Goal: Task Accomplishment & Management: Use online tool/utility

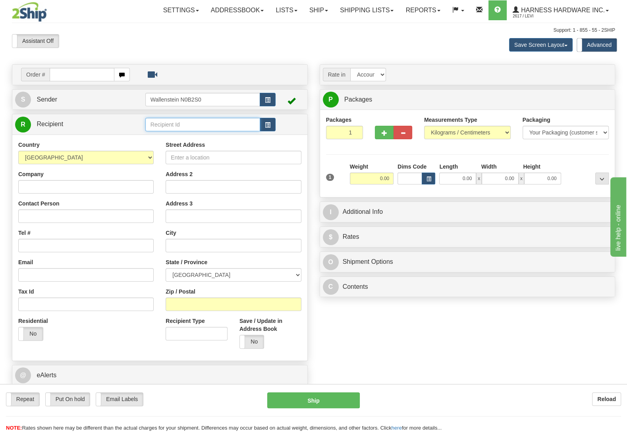
click at [186, 126] on input "text" at bounding box center [202, 124] width 115 height 13
type input "mavf"
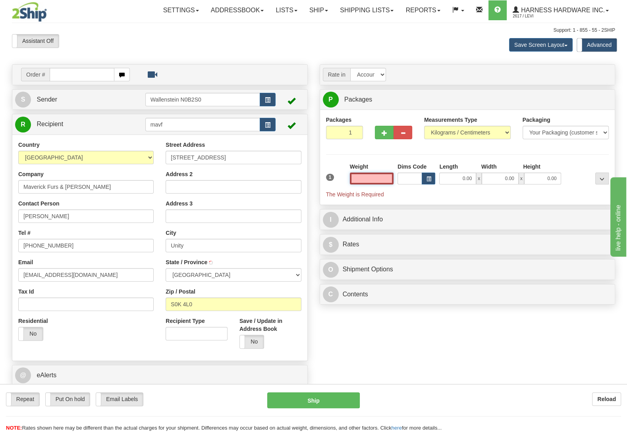
type input "UNITY"
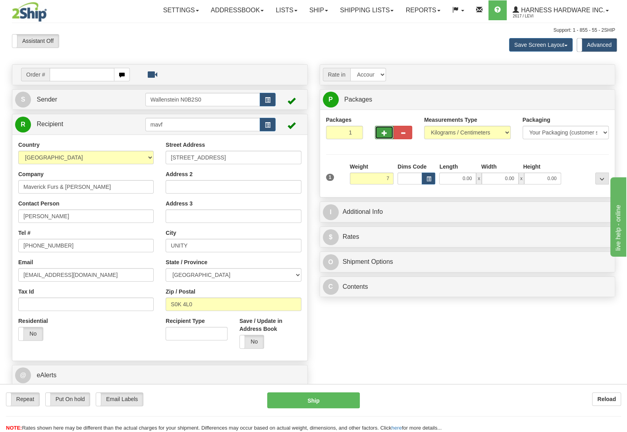
type input "7.00"
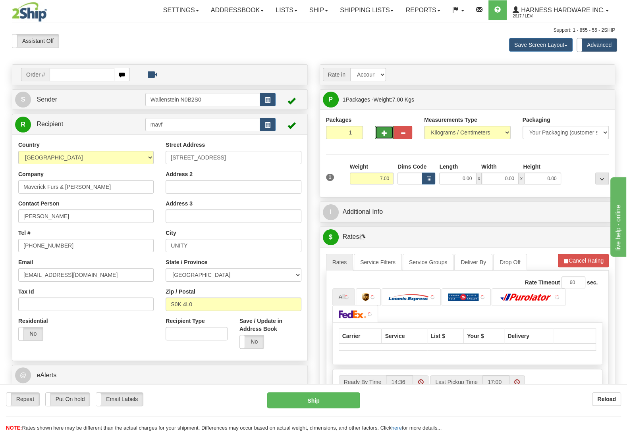
click at [385, 136] on span "button" at bounding box center [384, 133] width 6 height 5
radio input "true"
type input "2"
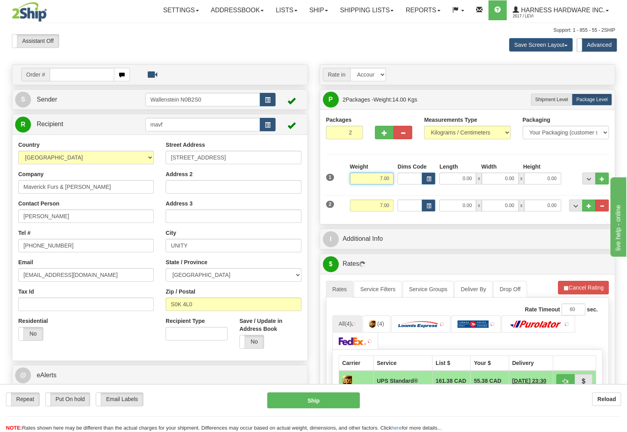
click at [393, 183] on input "7.00" at bounding box center [372, 179] width 44 height 12
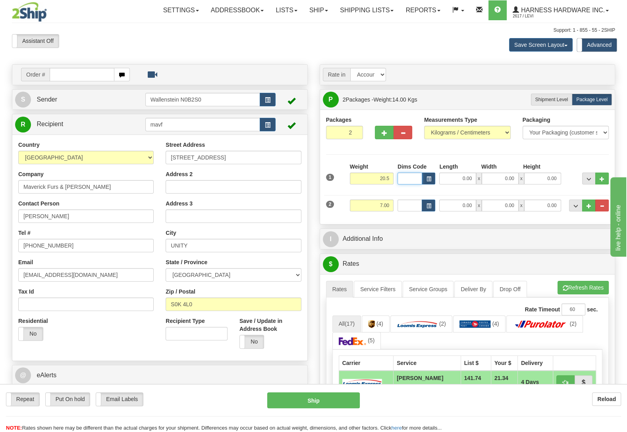
type input "20.50"
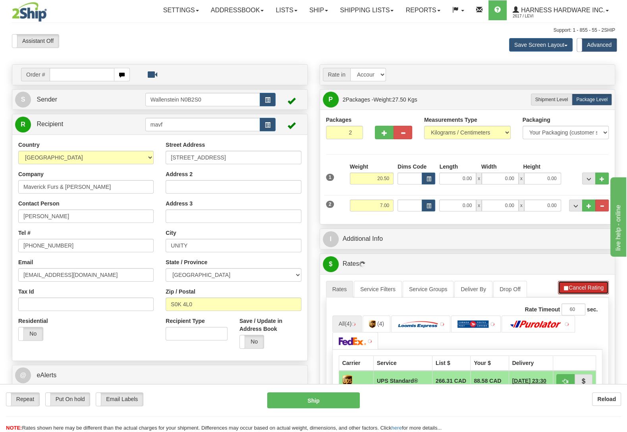
click at [577, 288] on button "Cancel Rating" at bounding box center [583, 287] width 51 height 13
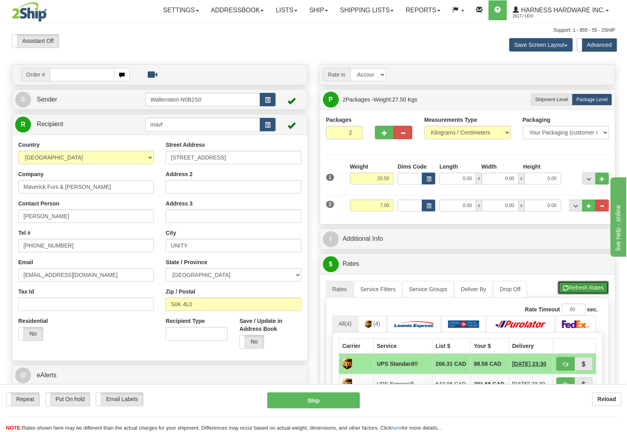
click at [577, 288] on button "Refresh Rates" at bounding box center [582, 287] width 51 height 13
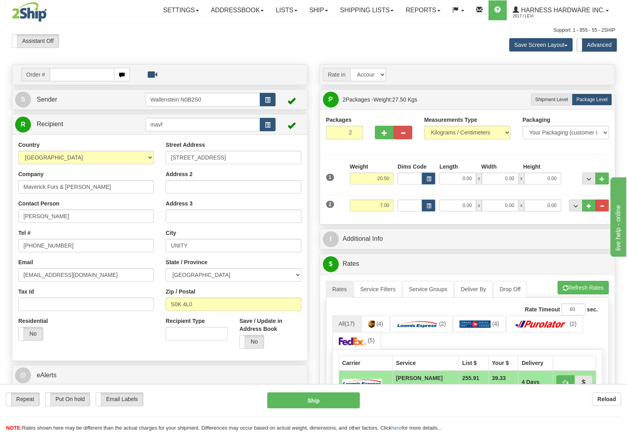
click at [293, 343] on div "Yes No" at bounding box center [270, 342] width 62 height 14
click at [403, 241] on link "I Additional Info" at bounding box center [467, 239] width 289 height 16
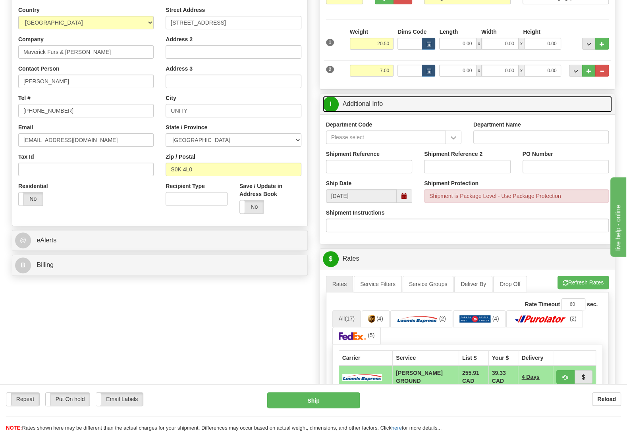
scroll to position [167, 0]
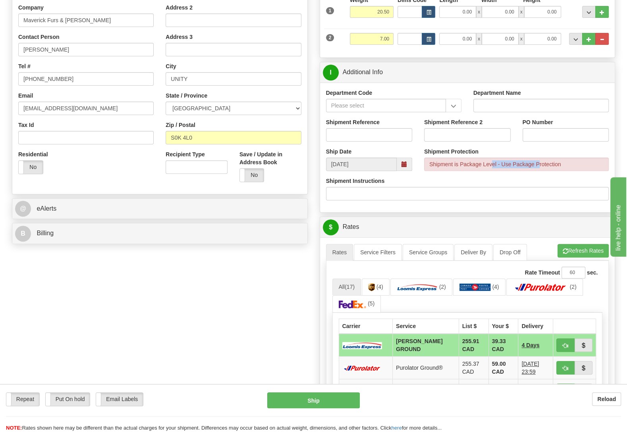
drag, startPoint x: 448, startPoint y: 164, endPoint x: 494, endPoint y: 168, distance: 46.2
click at [494, 168] on div "Shipment is Package Level - Use Package Protection" at bounding box center [516, 164] width 185 height 13
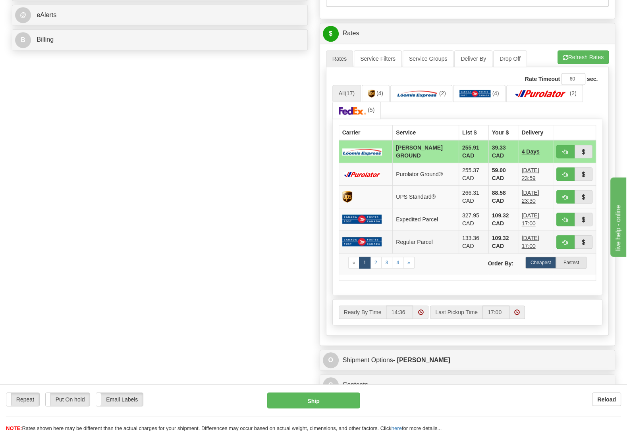
scroll to position [417, 0]
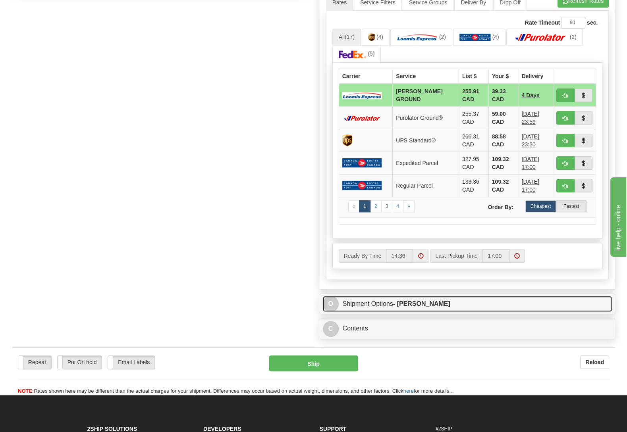
click at [401, 306] on strong "- [PERSON_NAME]" at bounding box center [421, 303] width 57 height 7
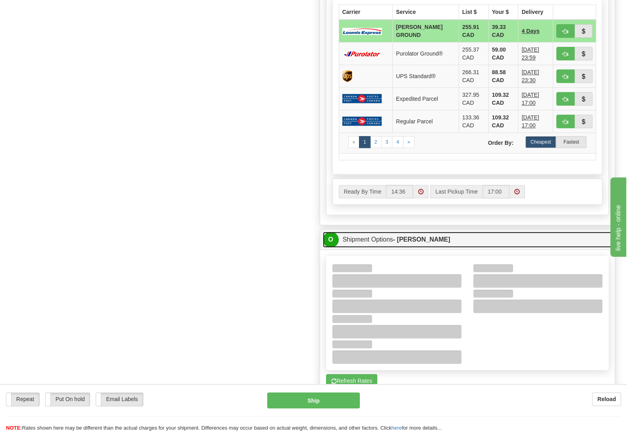
scroll to position [500, 0]
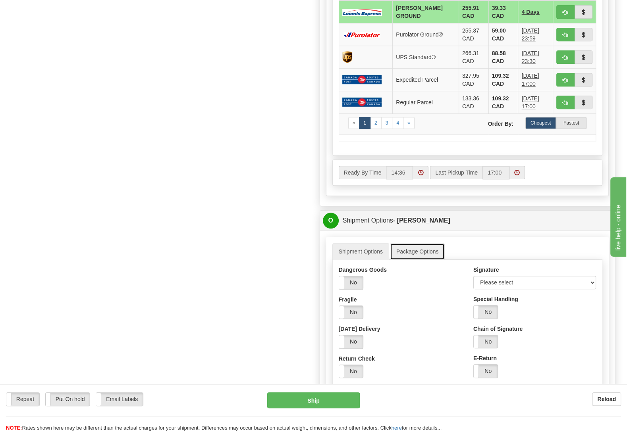
click at [419, 252] on link "Package Options" at bounding box center [417, 251] width 55 height 17
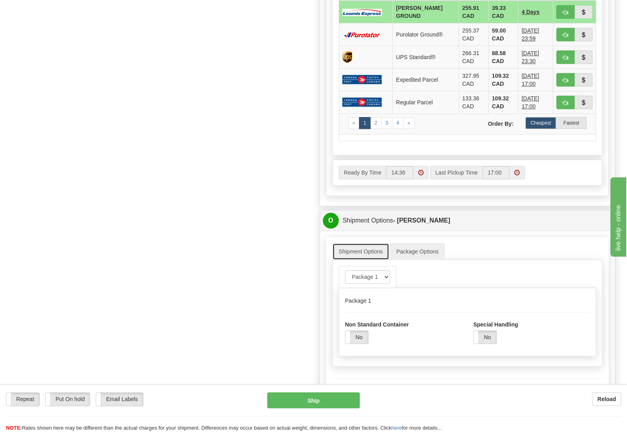
click at [366, 251] on link "Shipment Options" at bounding box center [360, 251] width 57 height 17
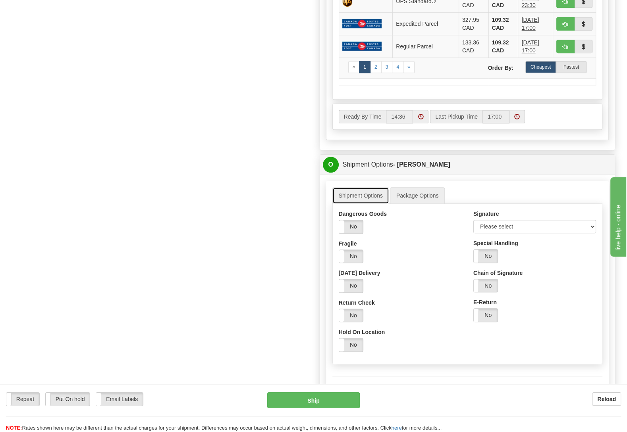
scroll to position [583, 0]
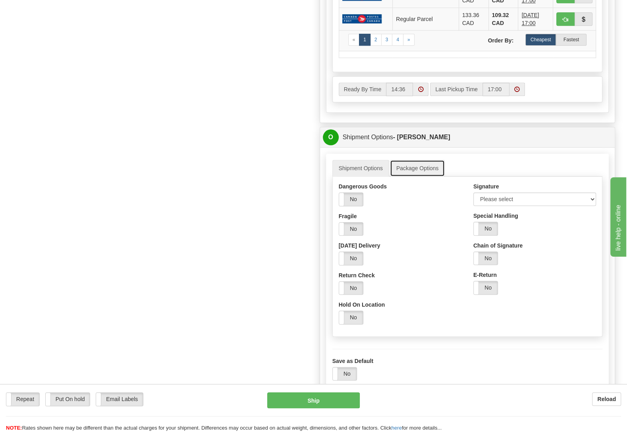
click at [414, 176] on link "Package Options" at bounding box center [417, 168] width 55 height 17
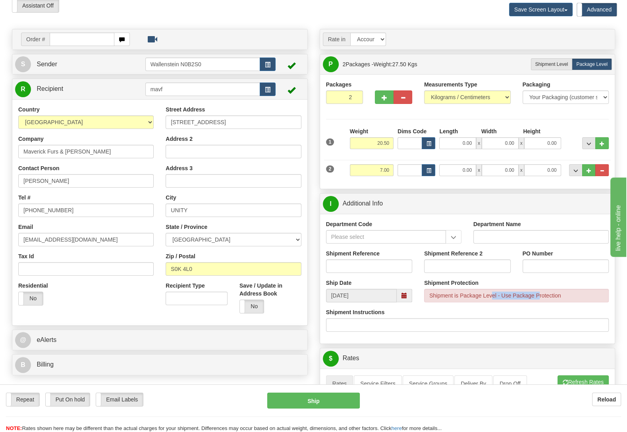
scroll to position [0, 0]
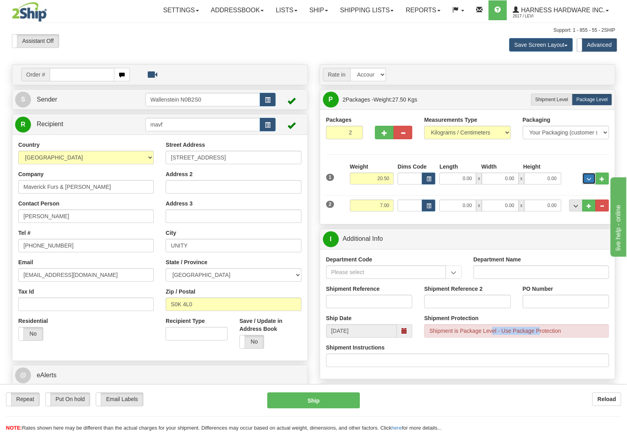
click at [594, 181] on button "..." at bounding box center [588, 179] width 13 height 12
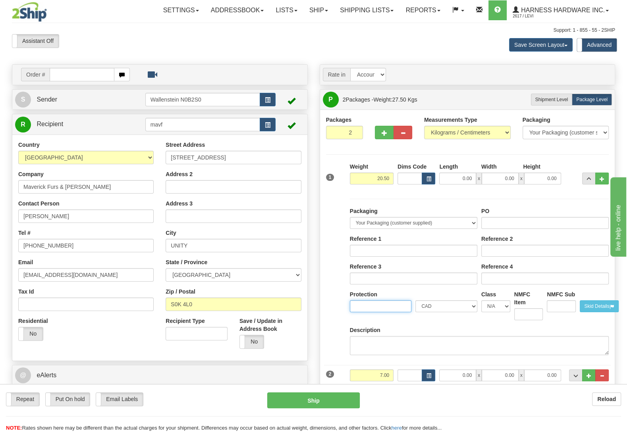
click at [352, 312] on input "Protection" at bounding box center [381, 306] width 62 height 12
type input "1000"
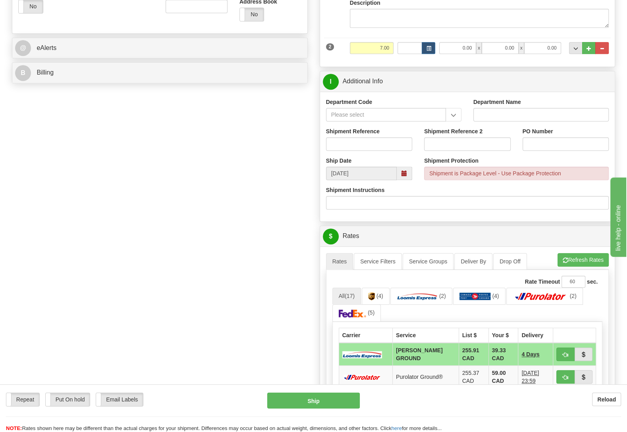
scroll to position [333, 0]
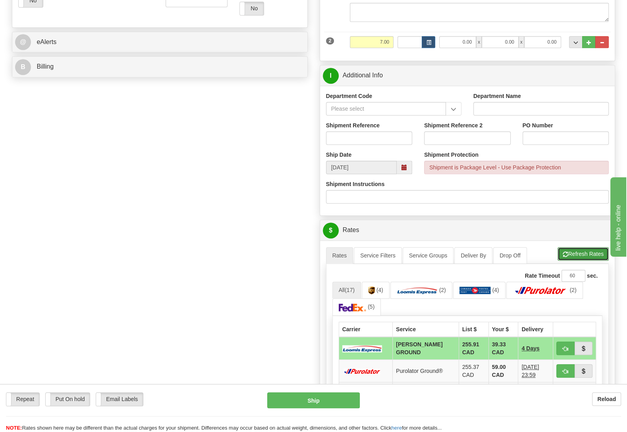
click at [579, 258] on button "Refresh Rates" at bounding box center [582, 253] width 51 height 13
click at [581, 359] on td at bounding box center [574, 348] width 43 height 23
click at [586, 352] on button "button" at bounding box center [583, 348] width 18 height 13
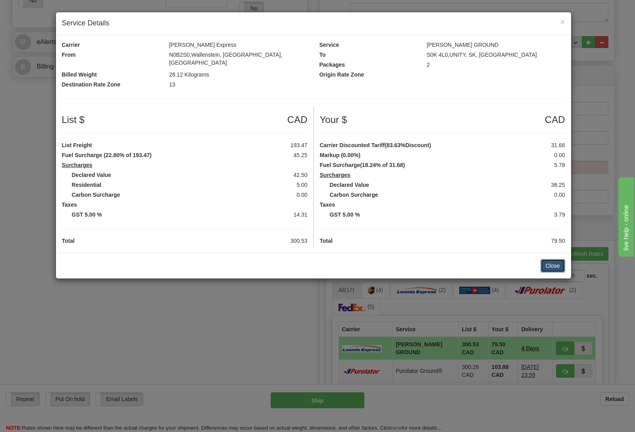
click at [547, 259] on button "Close" at bounding box center [553, 265] width 25 height 13
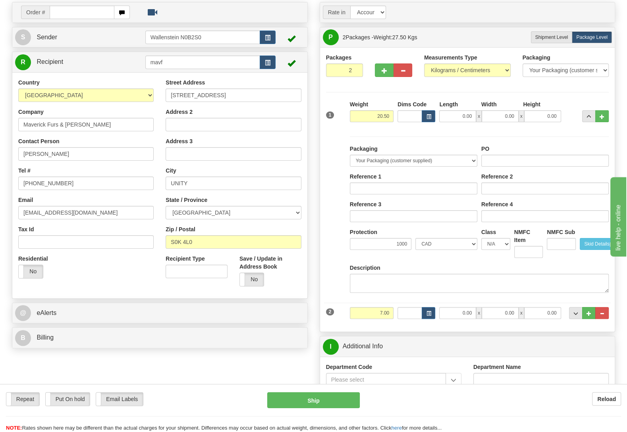
scroll to position [0, 0]
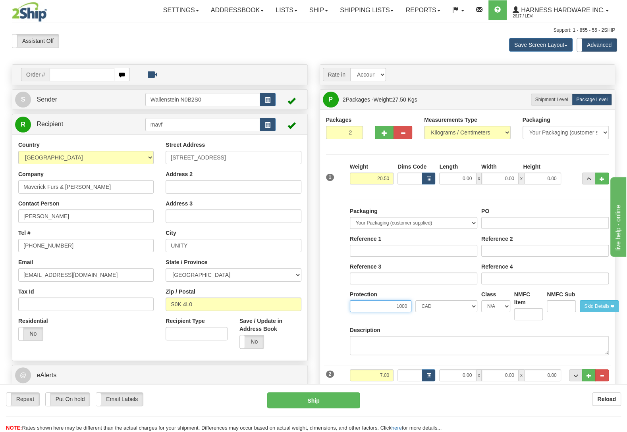
drag, startPoint x: 405, startPoint y: 310, endPoint x: 446, endPoint y: 304, distance: 41.3
click at [412, 304] on input "1000" at bounding box center [381, 306] width 62 height 12
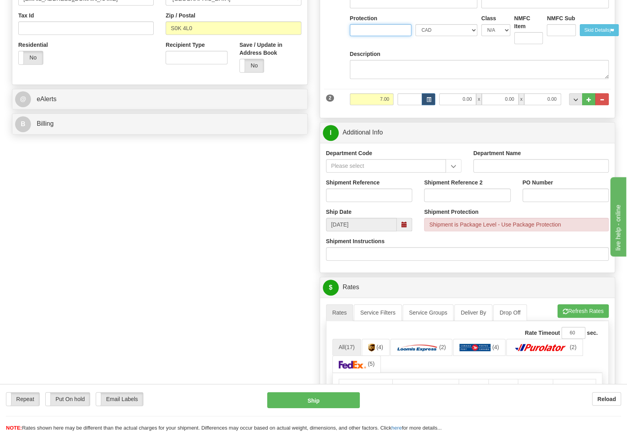
scroll to position [292, 0]
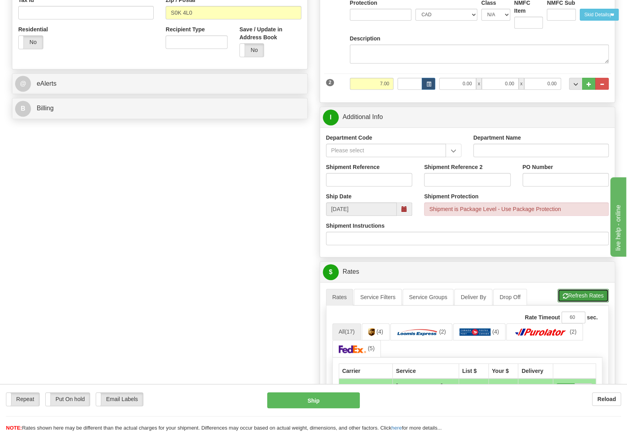
click at [576, 300] on button "Refresh Rates" at bounding box center [582, 295] width 51 height 13
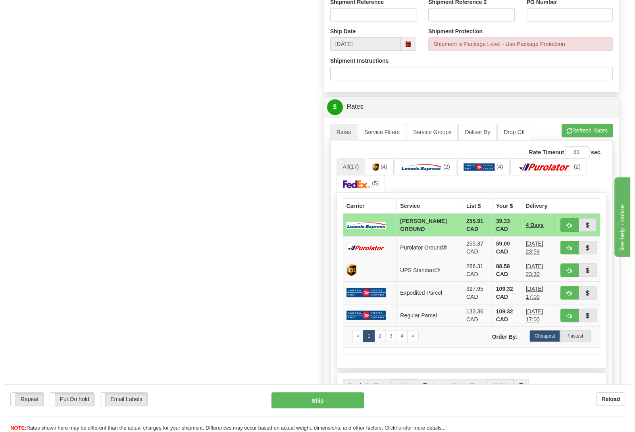
scroll to position [458, 0]
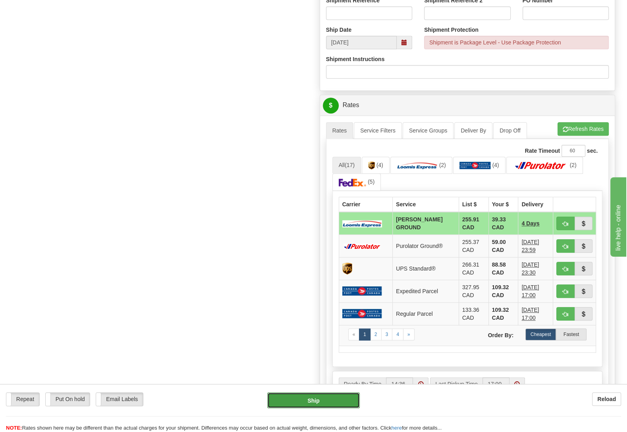
click at [334, 402] on button "Ship" at bounding box center [313, 401] width 92 height 16
type input "DD"
